Goal: Information Seeking & Learning: Learn about a topic

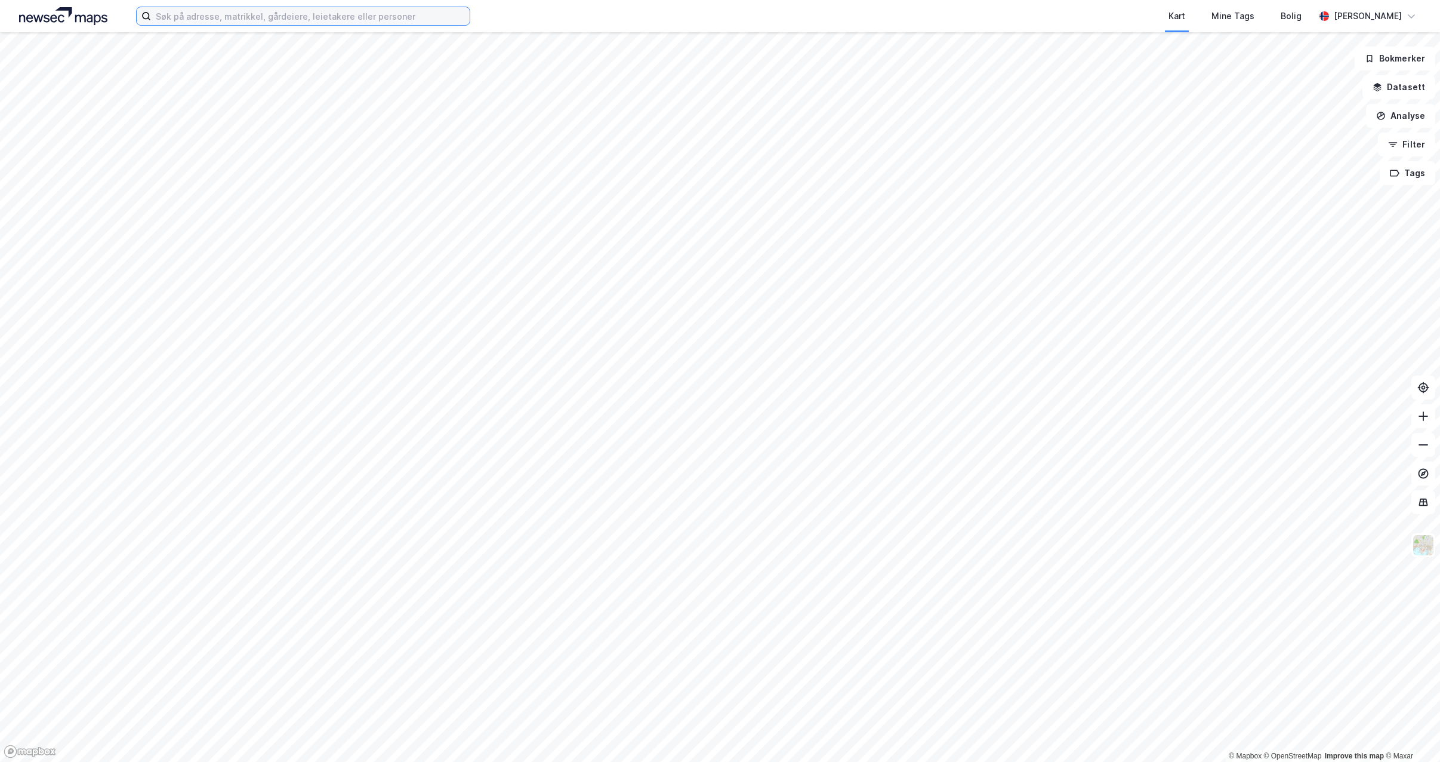
click at [352, 20] on input at bounding box center [310, 16] width 319 height 18
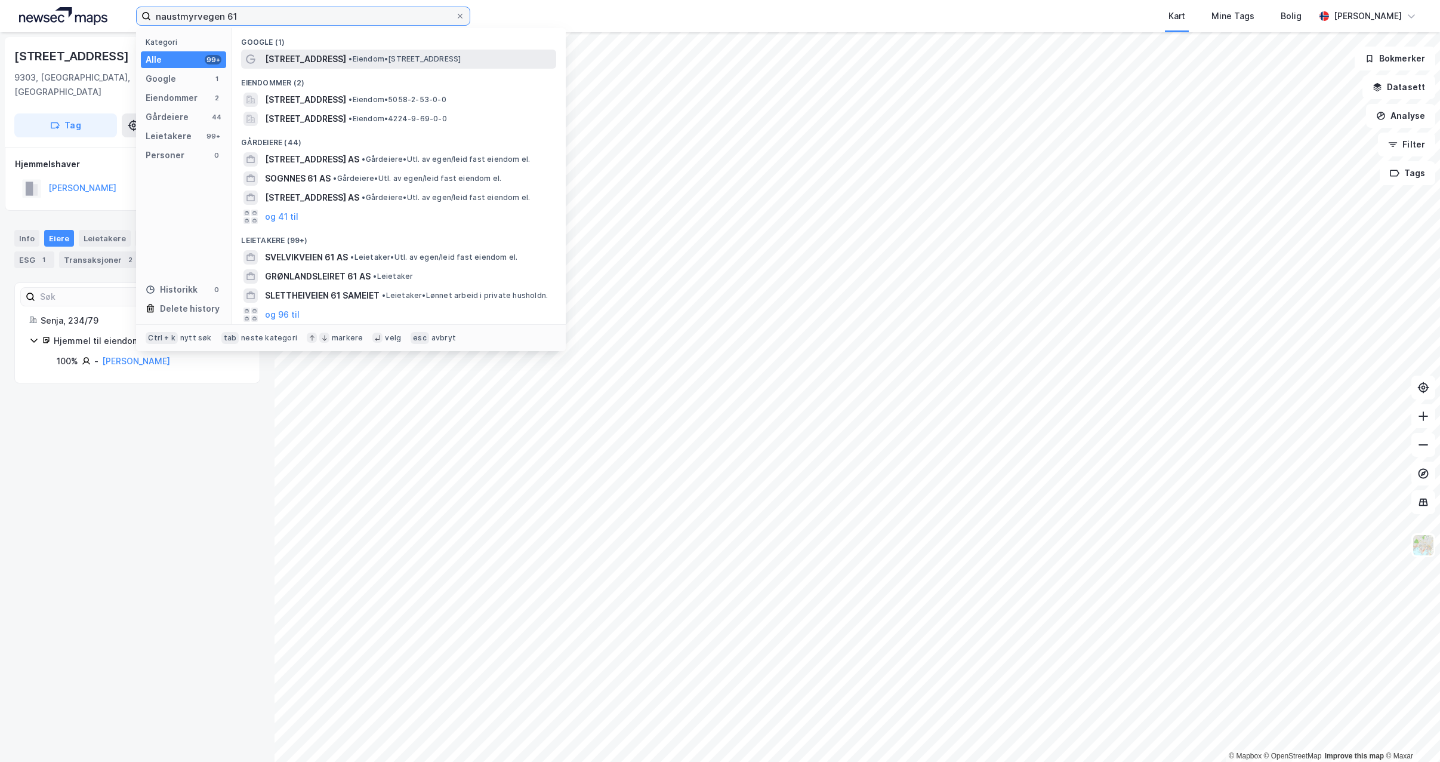
type input "naustmyrvegen 61"
click at [324, 63] on span "Naustmyrvegen 61" at bounding box center [305, 59] width 81 height 14
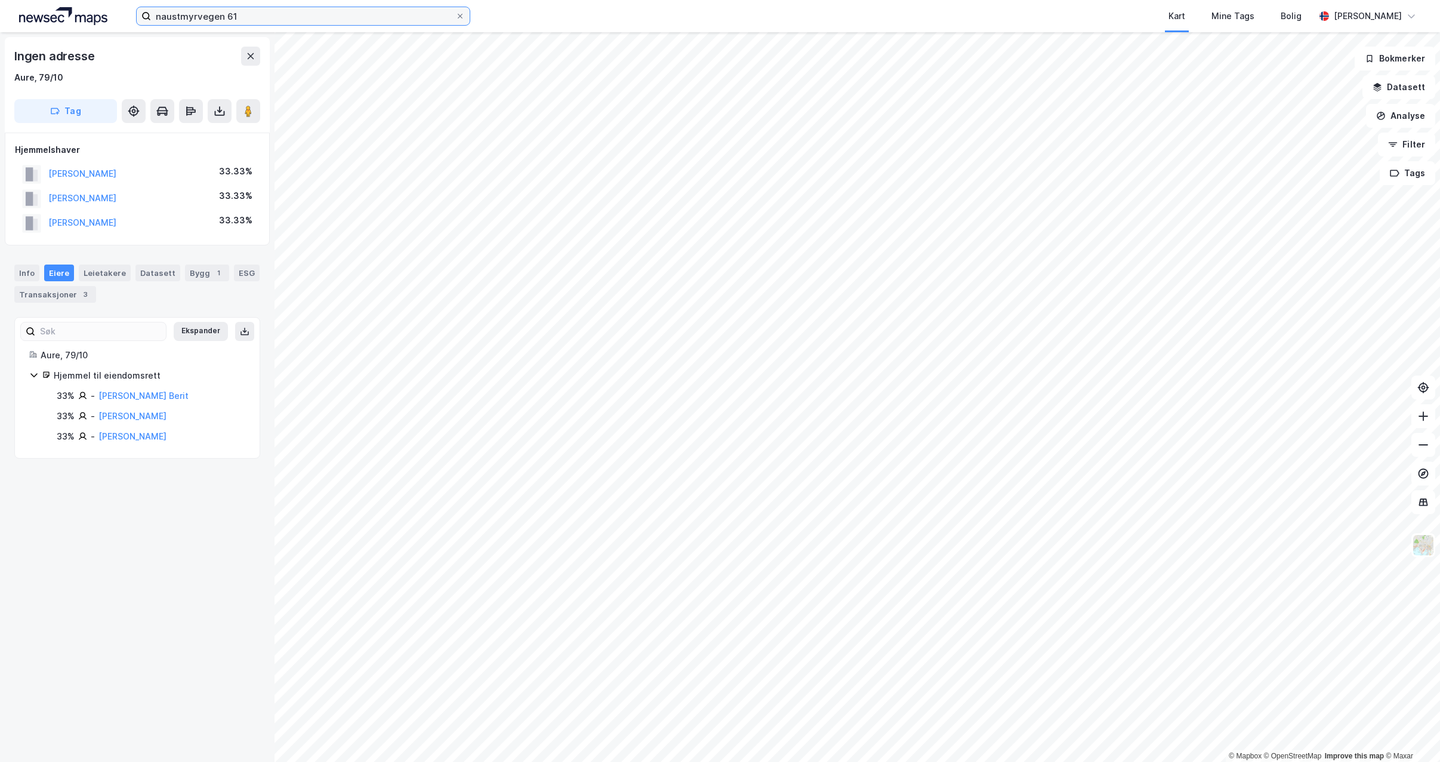
click at [269, 19] on input "naustmyrvegen 61" at bounding box center [303, 16] width 304 height 18
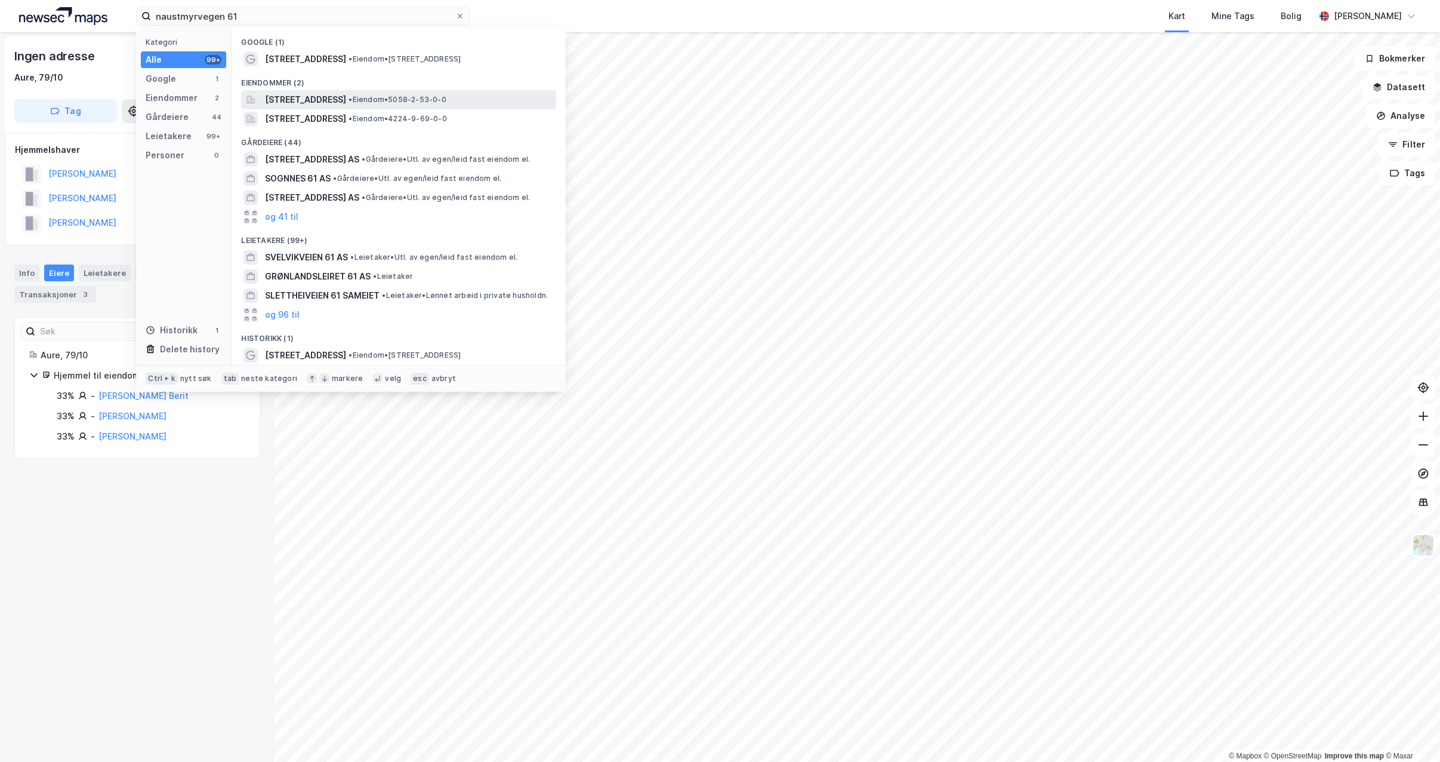
click at [346, 100] on span "Naustmyrveien 61, 7170, ÅFJORD, ÅFJORD" at bounding box center [305, 100] width 81 height 14
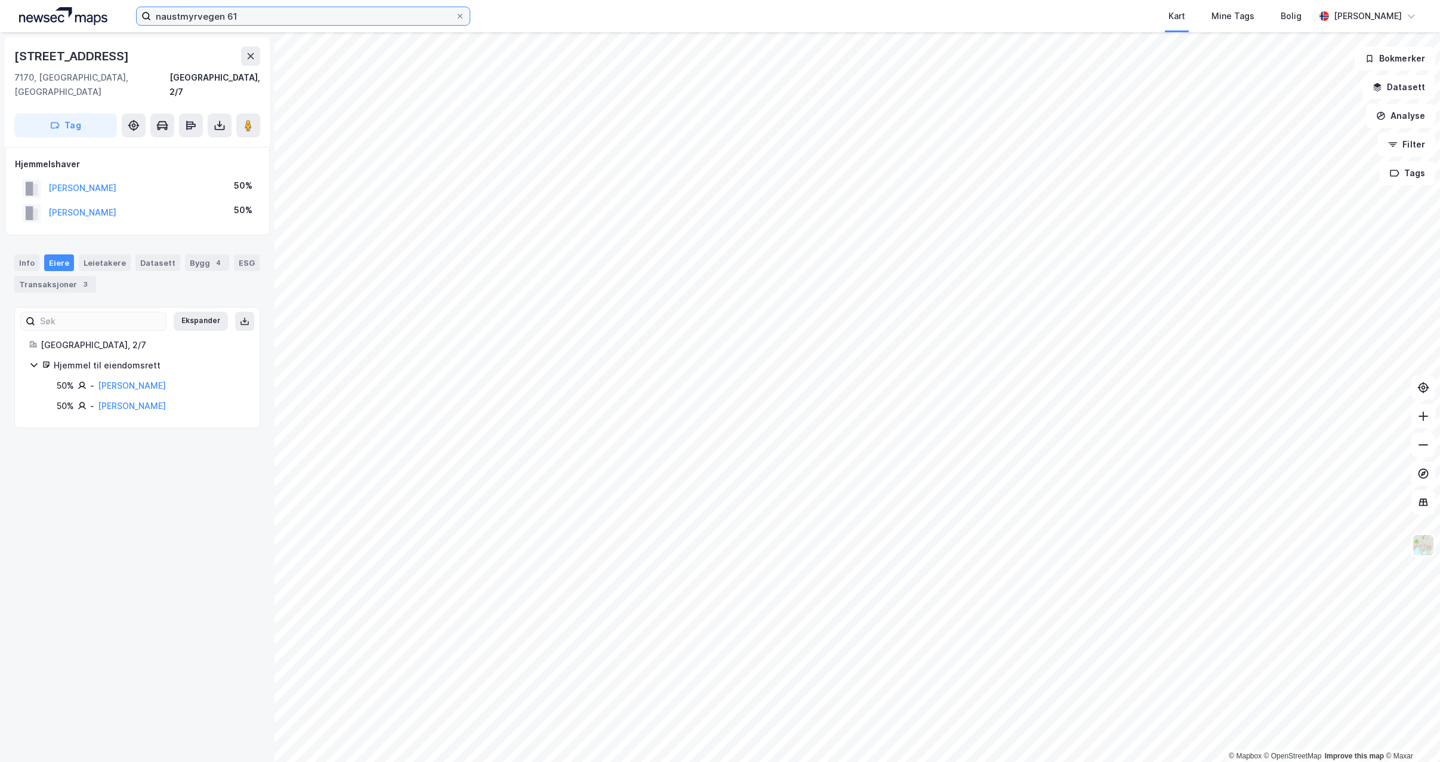
click at [235, 20] on input "naustmyrvegen 61" at bounding box center [303, 16] width 304 height 18
